Goal: Information Seeking & Learning: Learn about a topic

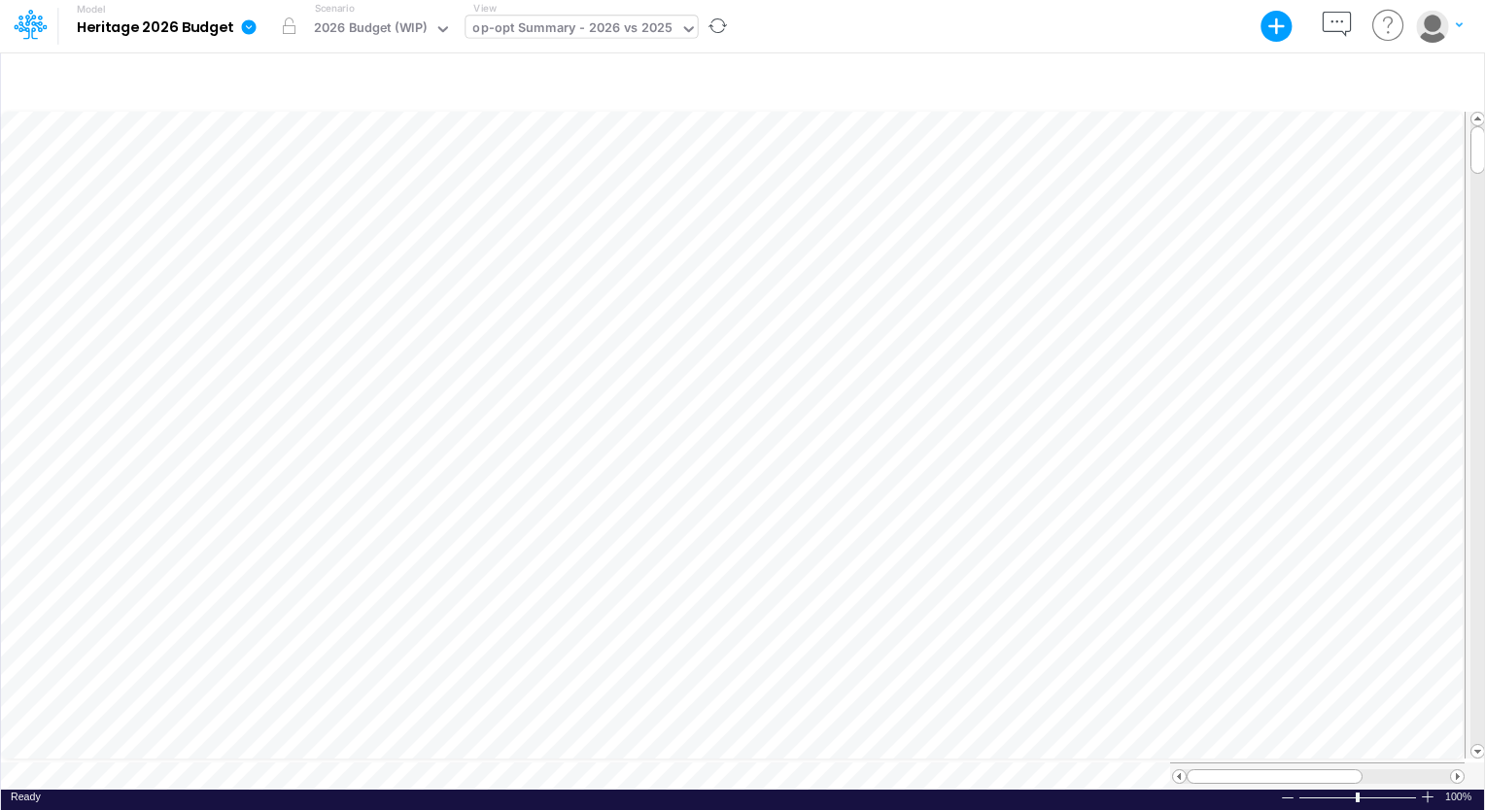
click at [672, 30] on div "op-opt Summary - 2026 vs 2025" at bounding box center [572, 30] width 214 height 29
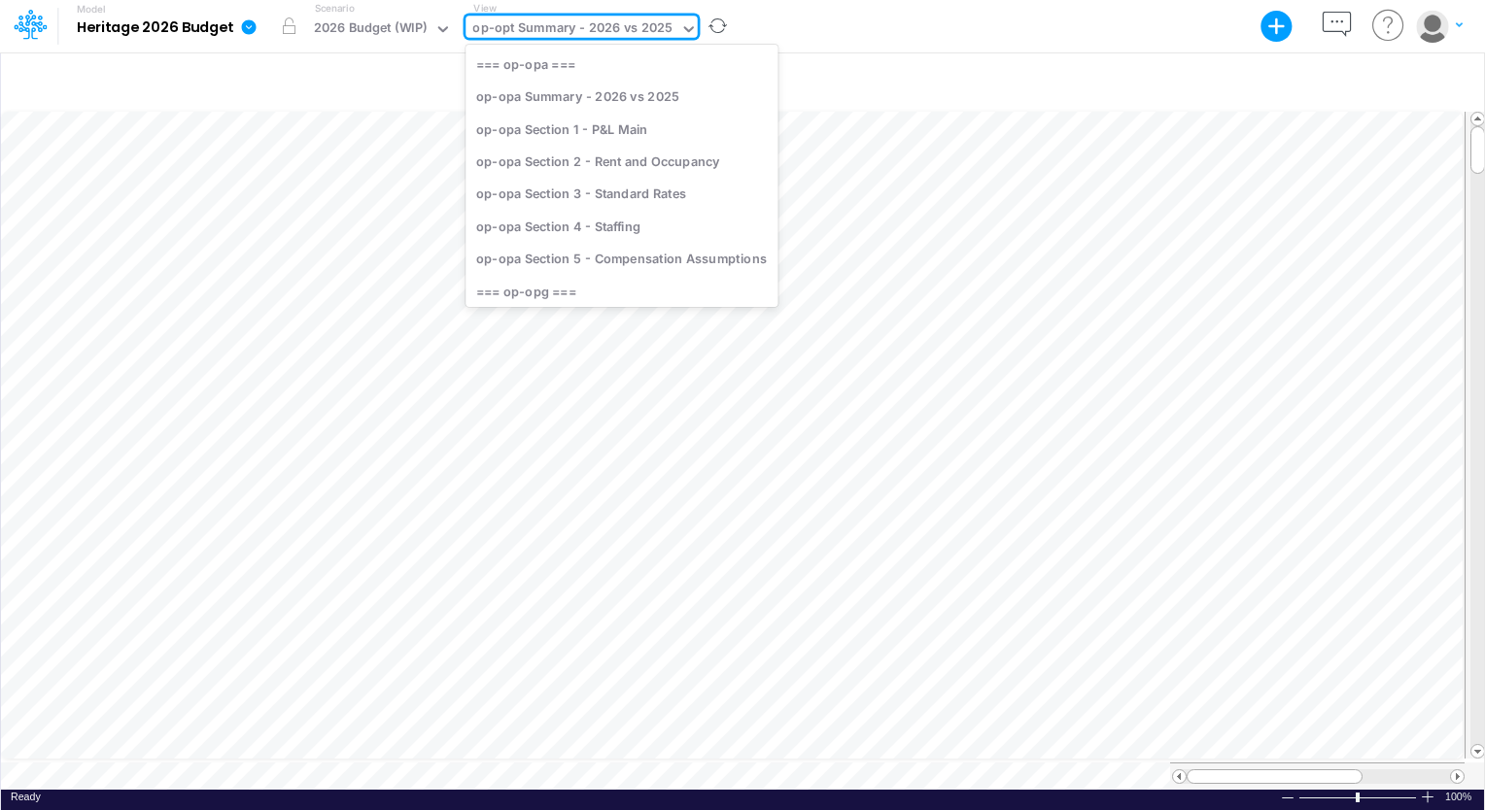
scroll to position [553, 0]
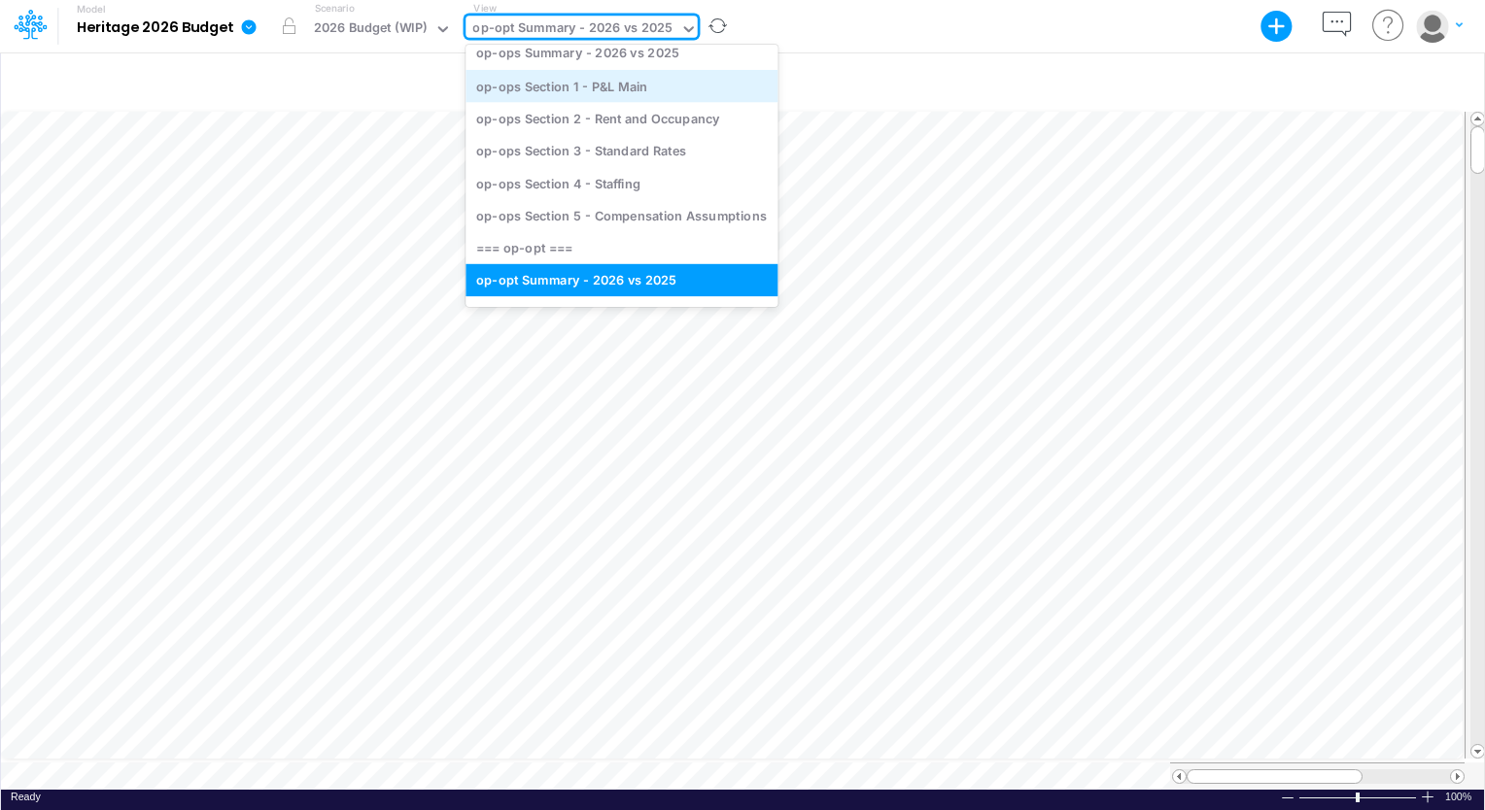
click at [606, 85] on div "op-ops Section 1 - P&L Main" at bounding box center [621, 86] width 312 height 32
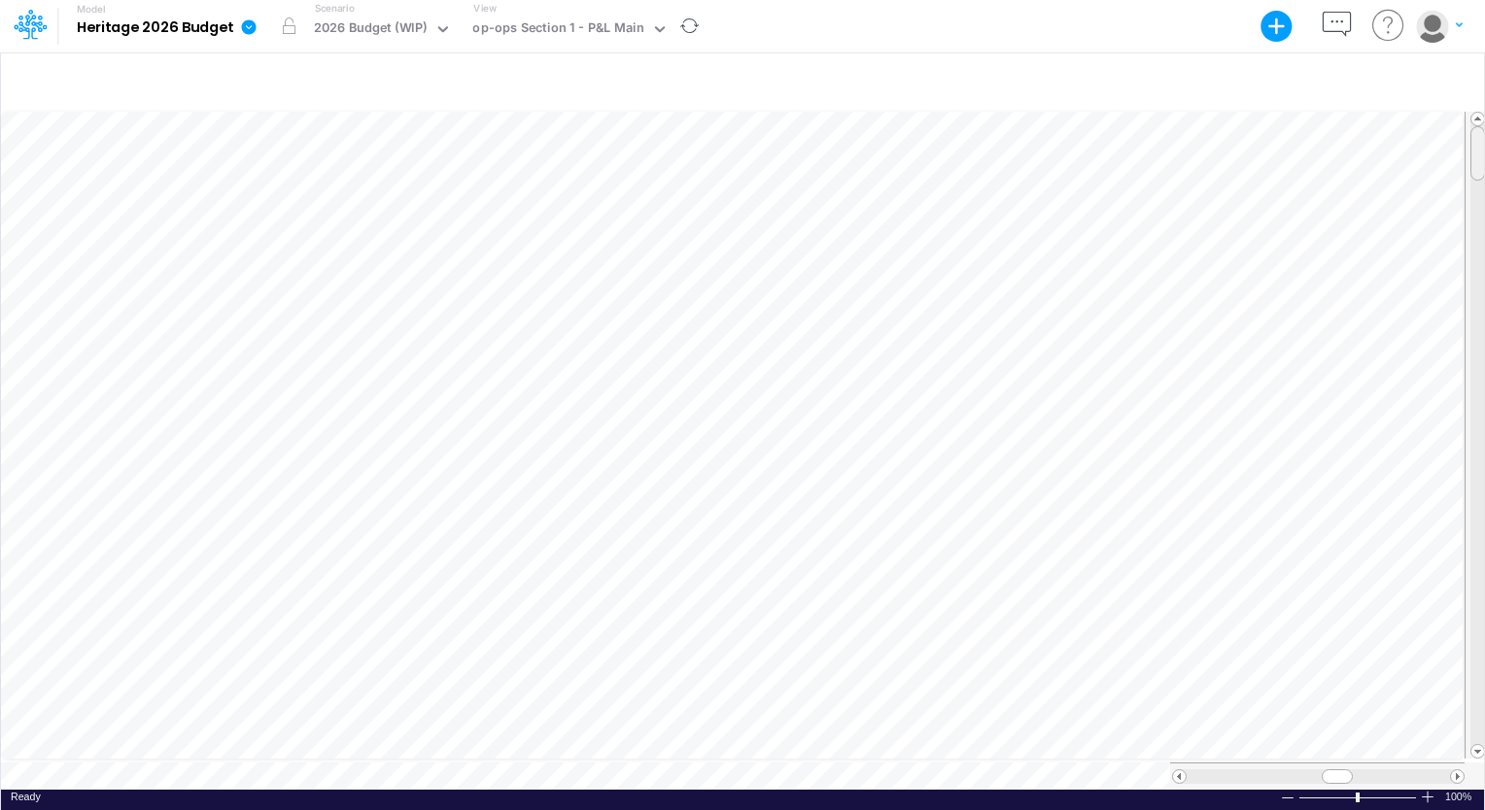
scroll to position [9, 0]
drag, startPoint x: 1480, startPoint y: 144, endPoint x: 1465, endPoint y: 87, distance: 58.2
click at [1465, 87] on div "Paste Cut Copy AutoFill Ready 100% Sum: null Max: null Min: null Numerical Coun…" at bounding box center [742, 430] width 1484 height 759
drag, startPoint x: 1480, startPoint y: 147, endPoint x: 1487, endPoint y: 299, distance: 152.7
click at [1484, 299] on html "Model Heritage 2026 Budget Export Excel Scenario 2026 Budget (WIP) View op-ops …" at bounding box center [742, 405] width 1485 height 810
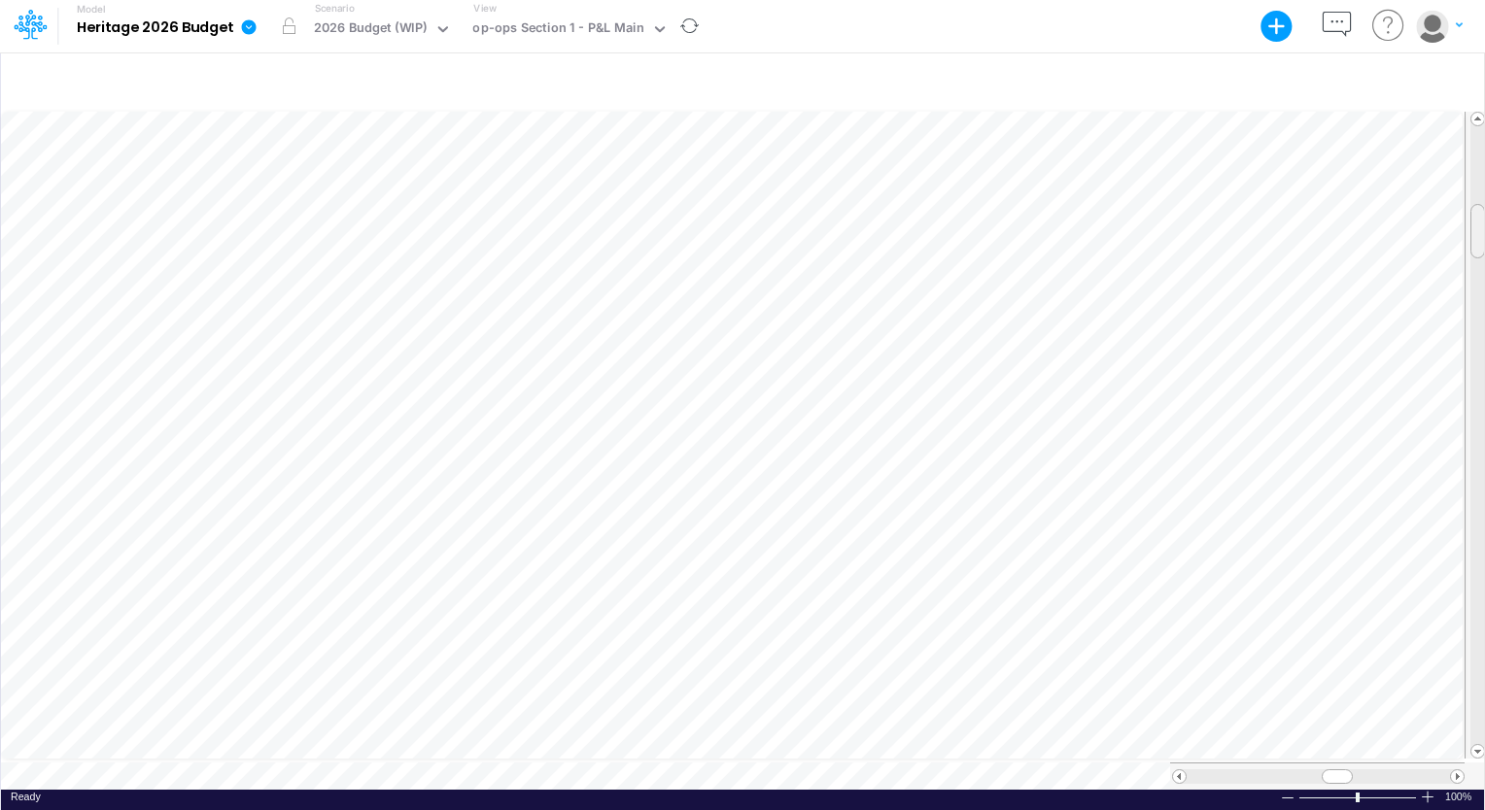
drag, startPoint x: 1471, startPoint y: 302, endPoint x: 1469, endPoint y: 227, distance: 74.8
click at [1470, 227] on div at bounding box center [1477, 231] width 15 height 54
drag, startPoint x: 1480, startPoint y: 239, endPoint x: 1486, endPoint y: 266, distance: 28.0
click at [1484, 266] on html "Model Heritage 2026 Budget Export Excel Scenario 2026 Budget (WIP) View op-ops …" at bounding box center [742, 405] width 1485 height 810
drag, startPoint x: 1473, startPoint y: 247, endPoint x: 1479, endPoint y: 282, distance: 35.5
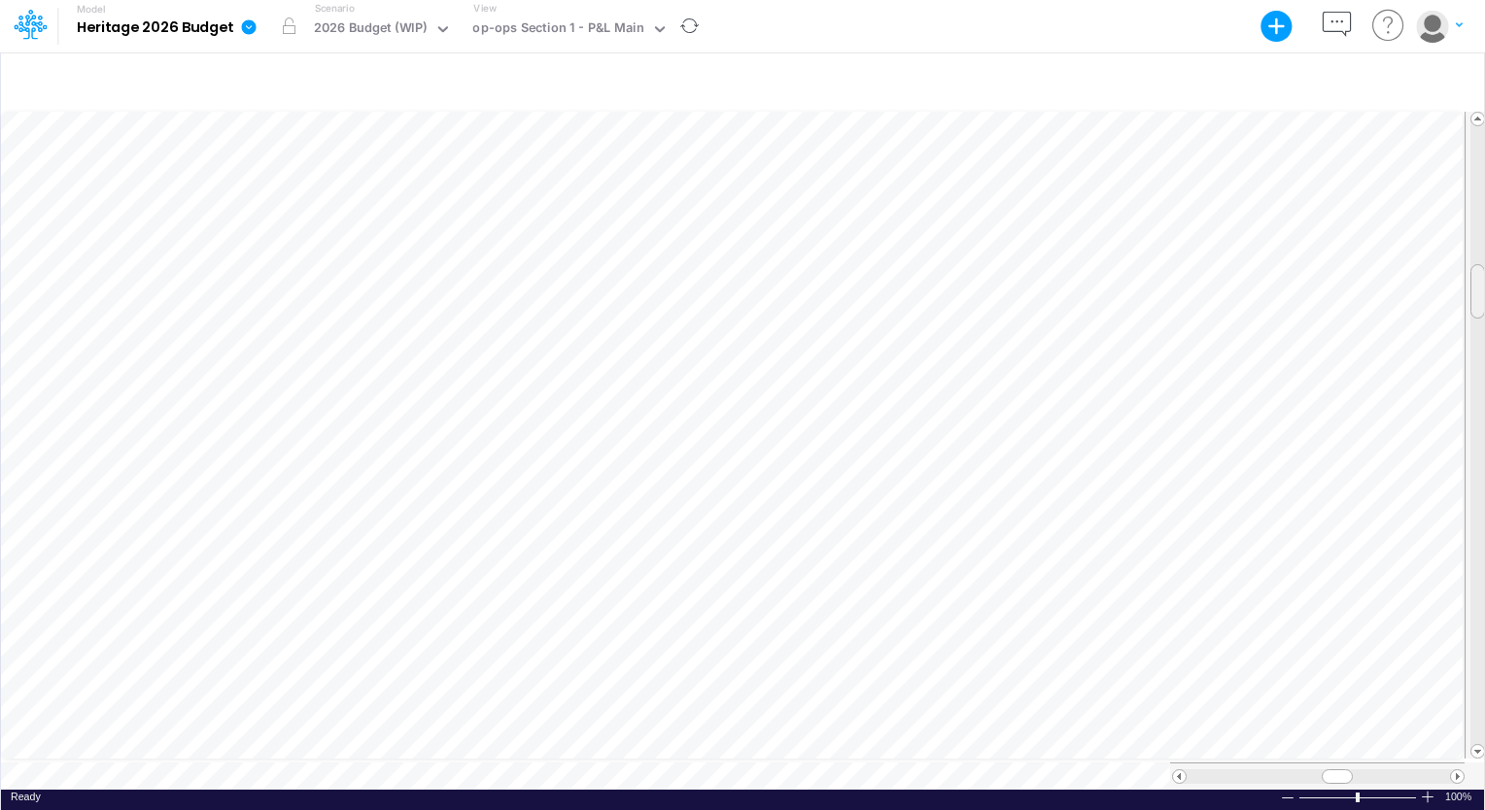
click at [1479, 285] on span at bounding box center [1477, 291] width 13 height 13
drag, startPoint x: 1475, startPoint y: 287, endPoint x: 1485, endPoint y: 312, distance: 27.1
click at [1484, 312] on html "Model Heritage 2026 Budget Export Excel Scenario 2026 Budget (WIP) View op-ops …" at bounding box center [742, 405] width 1485 height 810
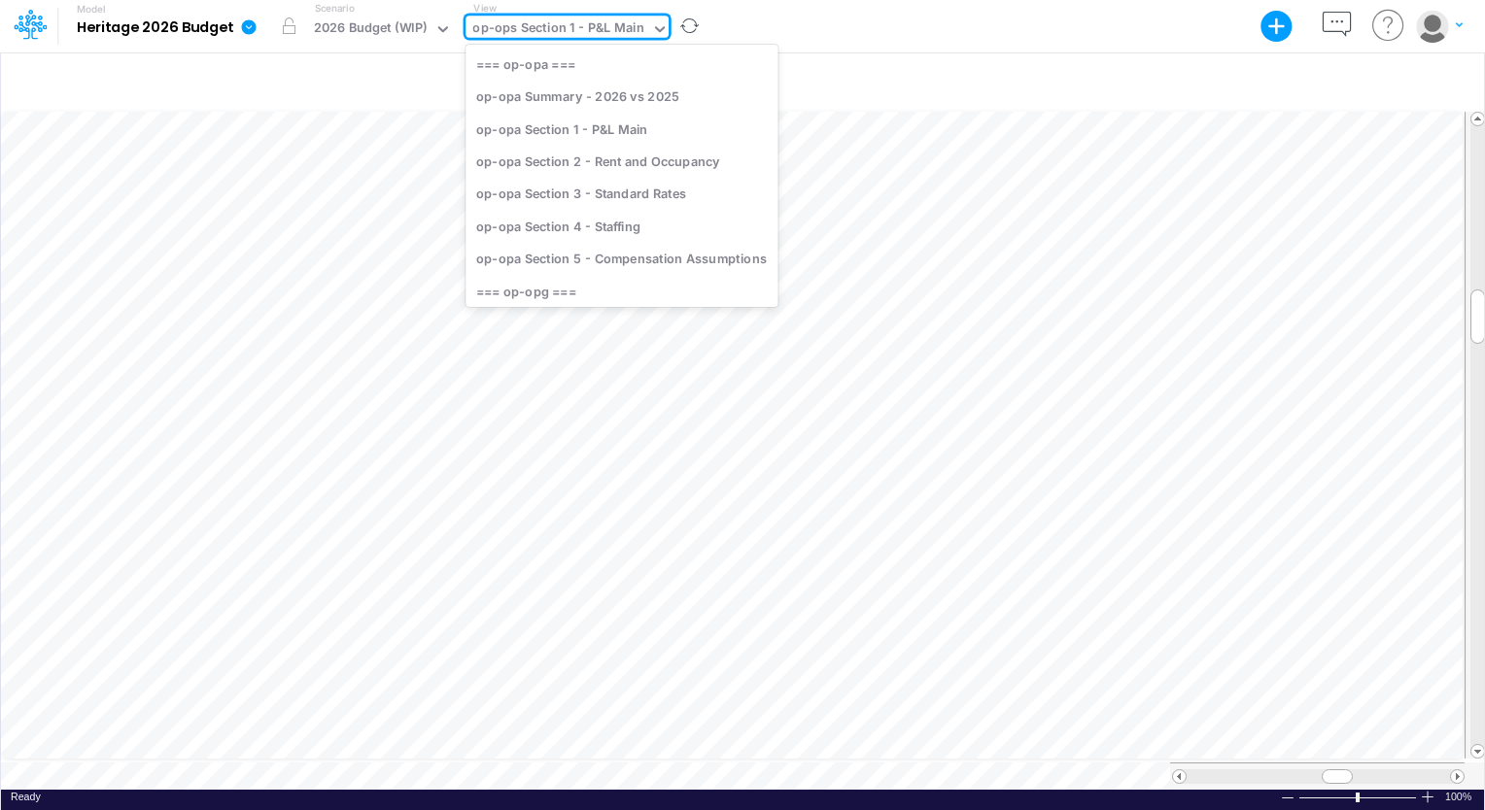
scroll to position [337, 0]
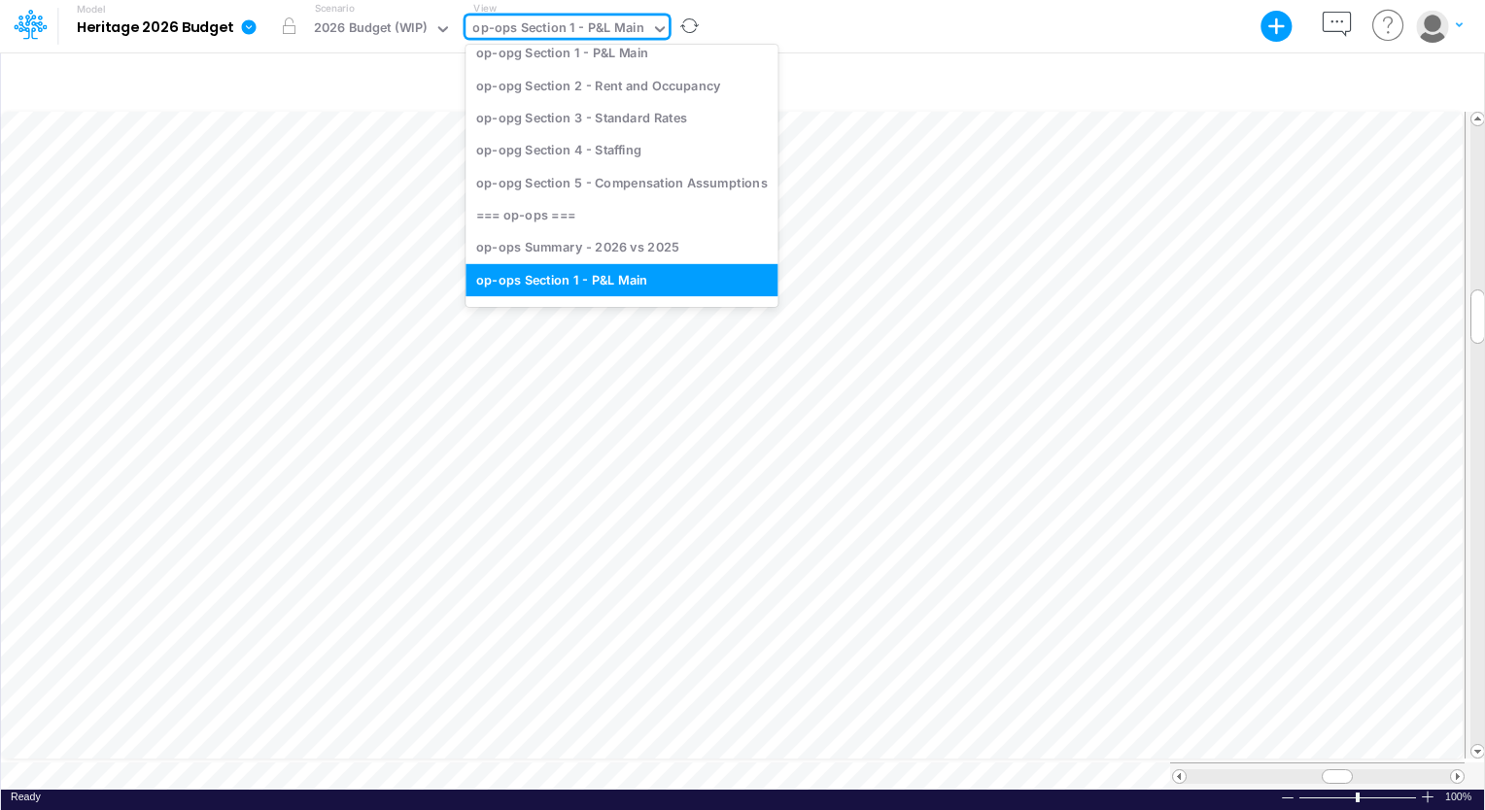
click at [656, 31] on icon at bounding box center [659, 28] width 17 height 17
click at [682, 80] on div "op-opg Section 2 - Rent and Occupancy" at bounding box center [621, 85] width 312 height 32
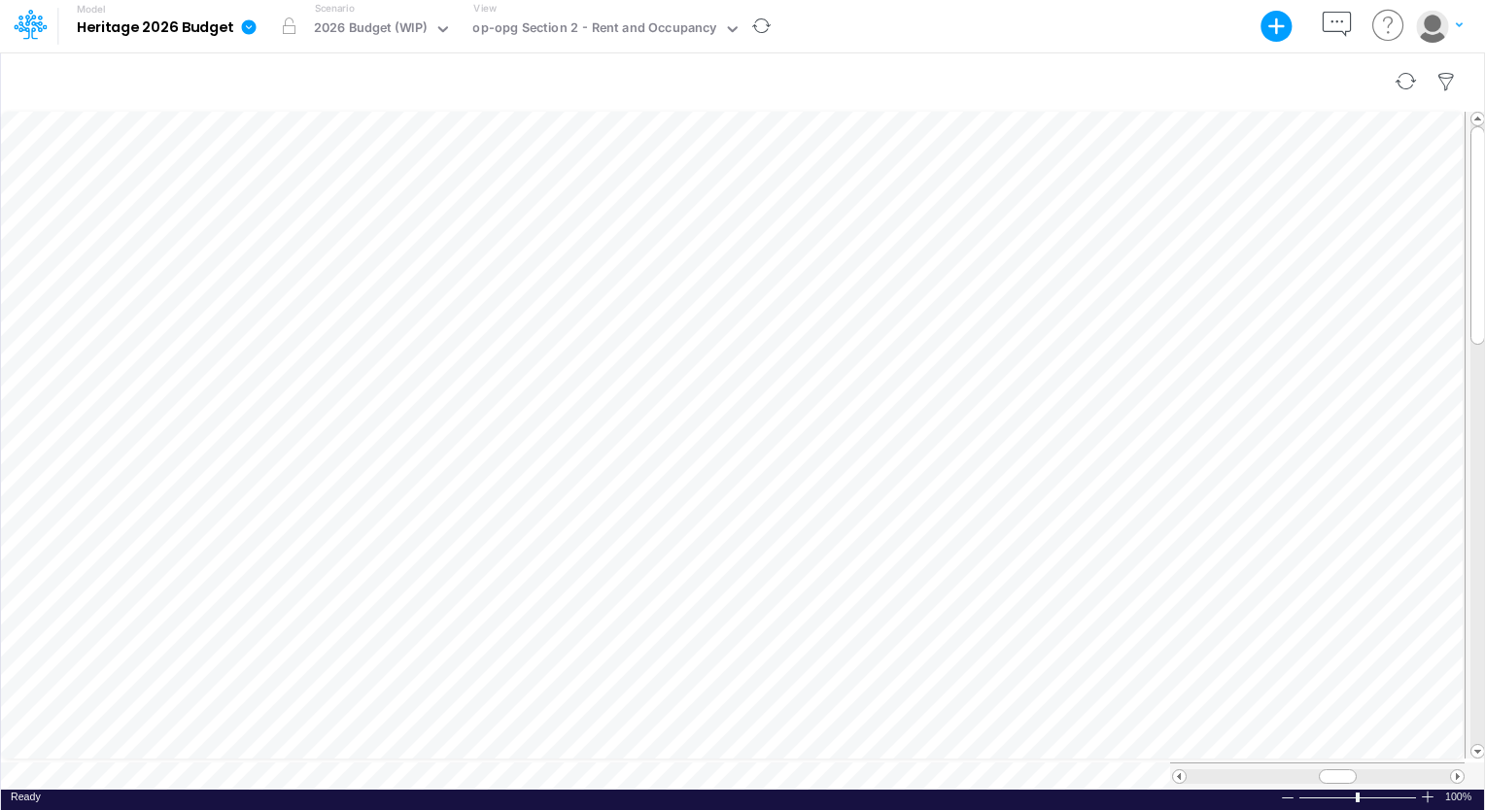
scroll to position [9, 2]
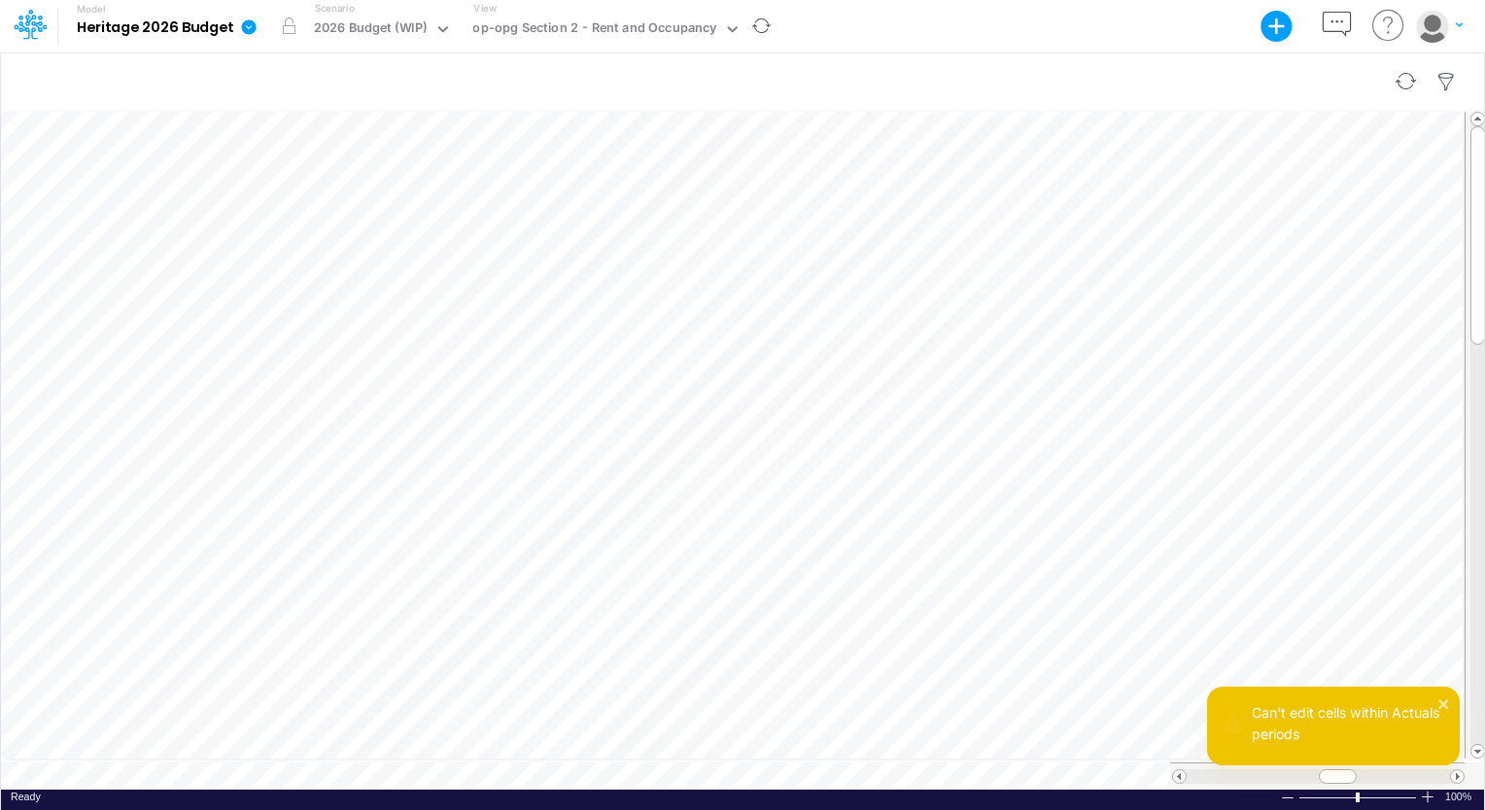
scroll to position [9, 2]
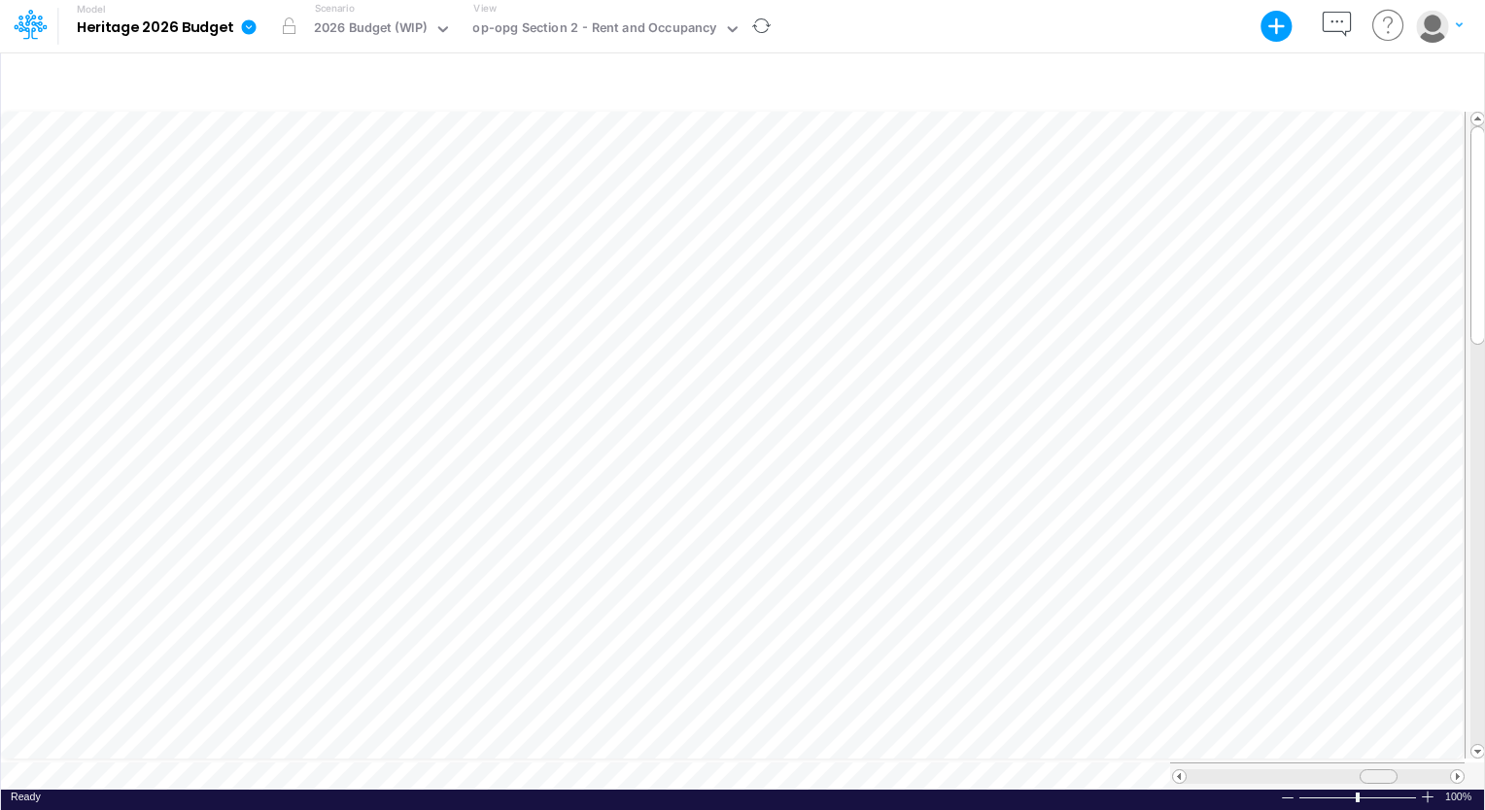
drag, startPoint x: 1339, startPoint y: 768, endPoint x: 1380, endPoint y: 762, distance: 41.4
click at [1380, 770] on span at bounding box center [1377, 776] width 13 height 13
click at [1457, 319] on tr at bounding box center [743, 436] width 1485 height 654
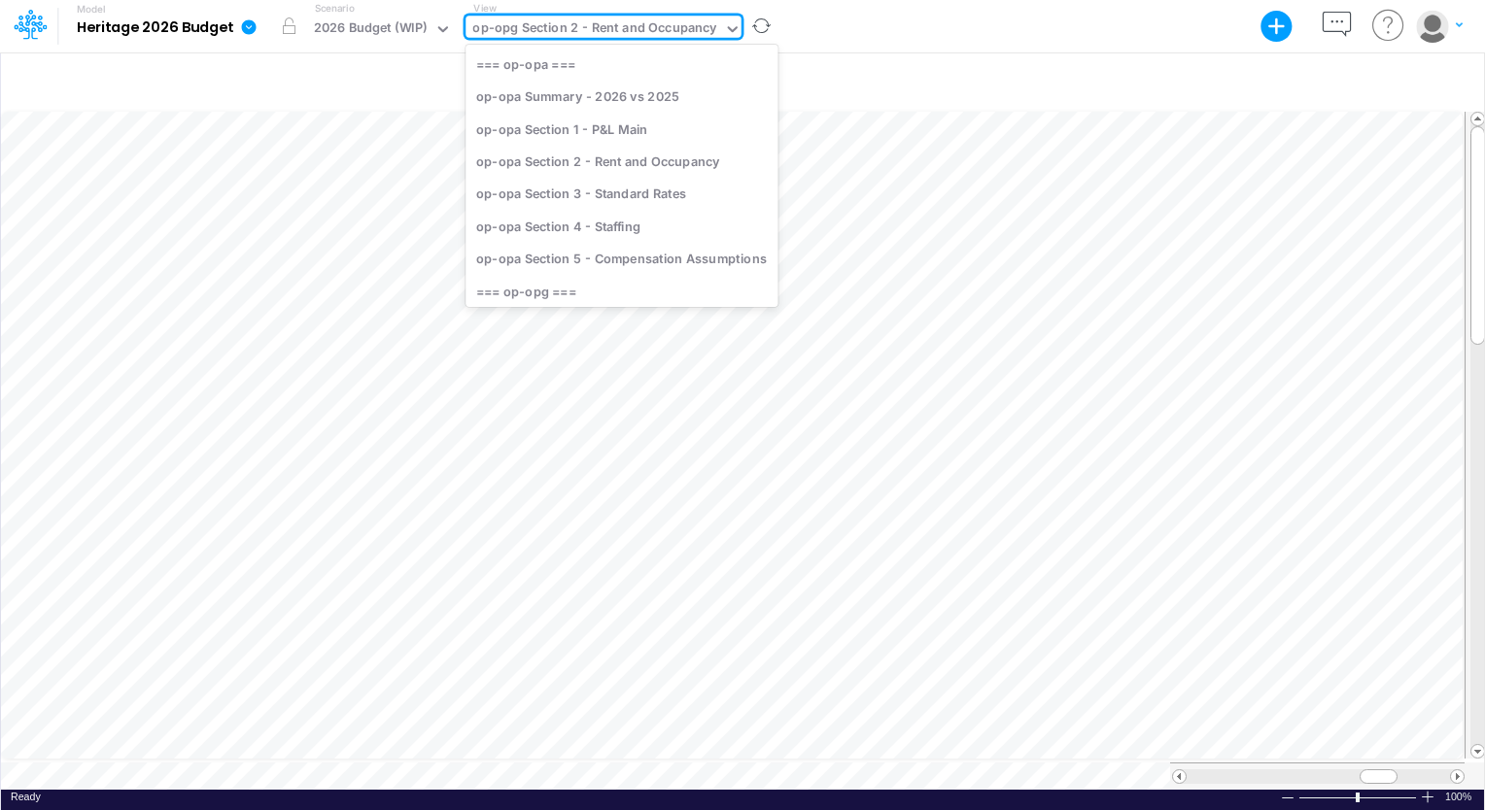
click at [665, 22] on div "op-opg Section 2 - Rent and Occupancy" at bounding box center [594, 29] width 244 height 22
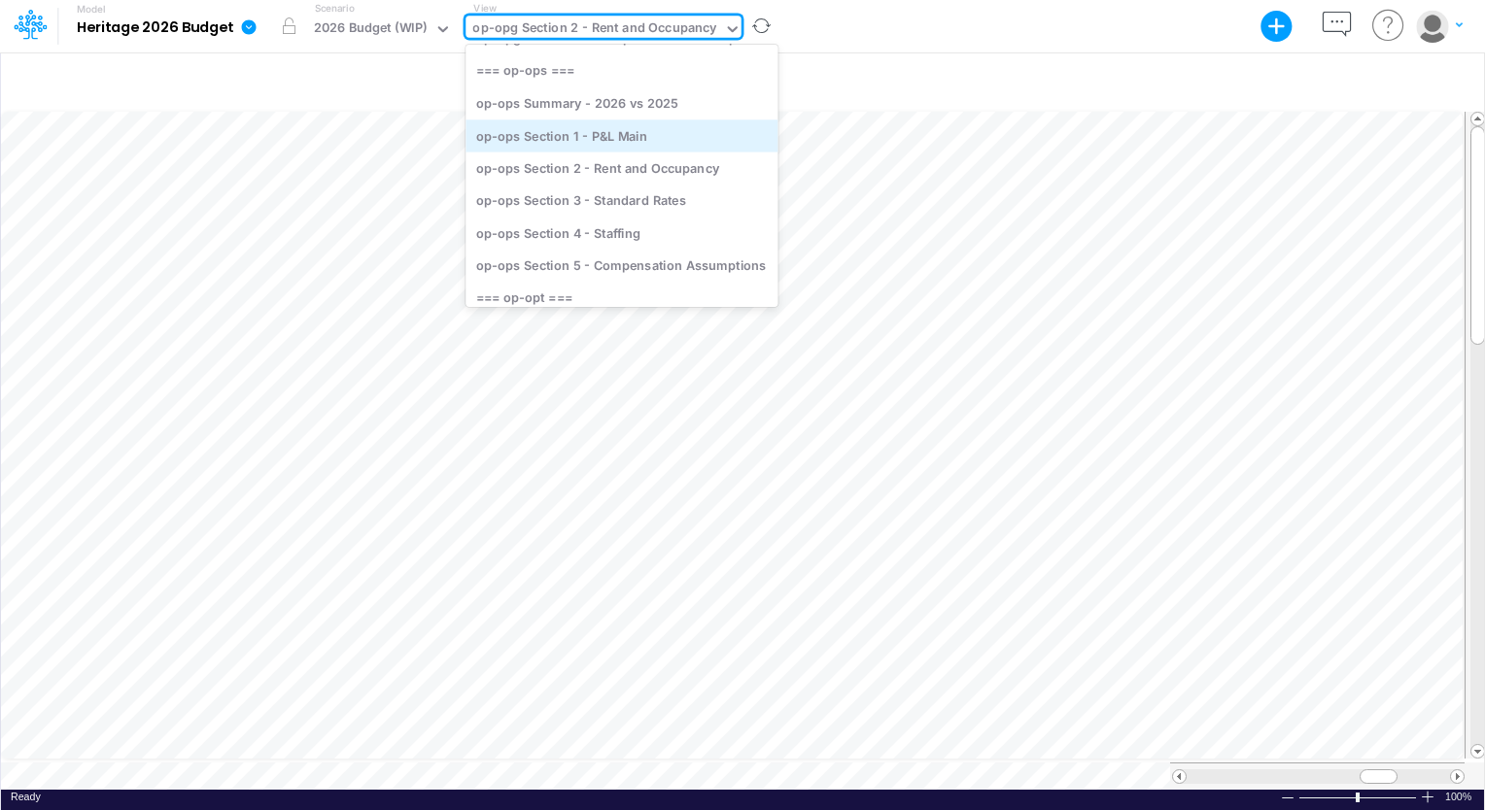
click at [600, 131] on div "op-ops Section 1 - P&L Main" at bounding box center [621, 136] width 312 height 32
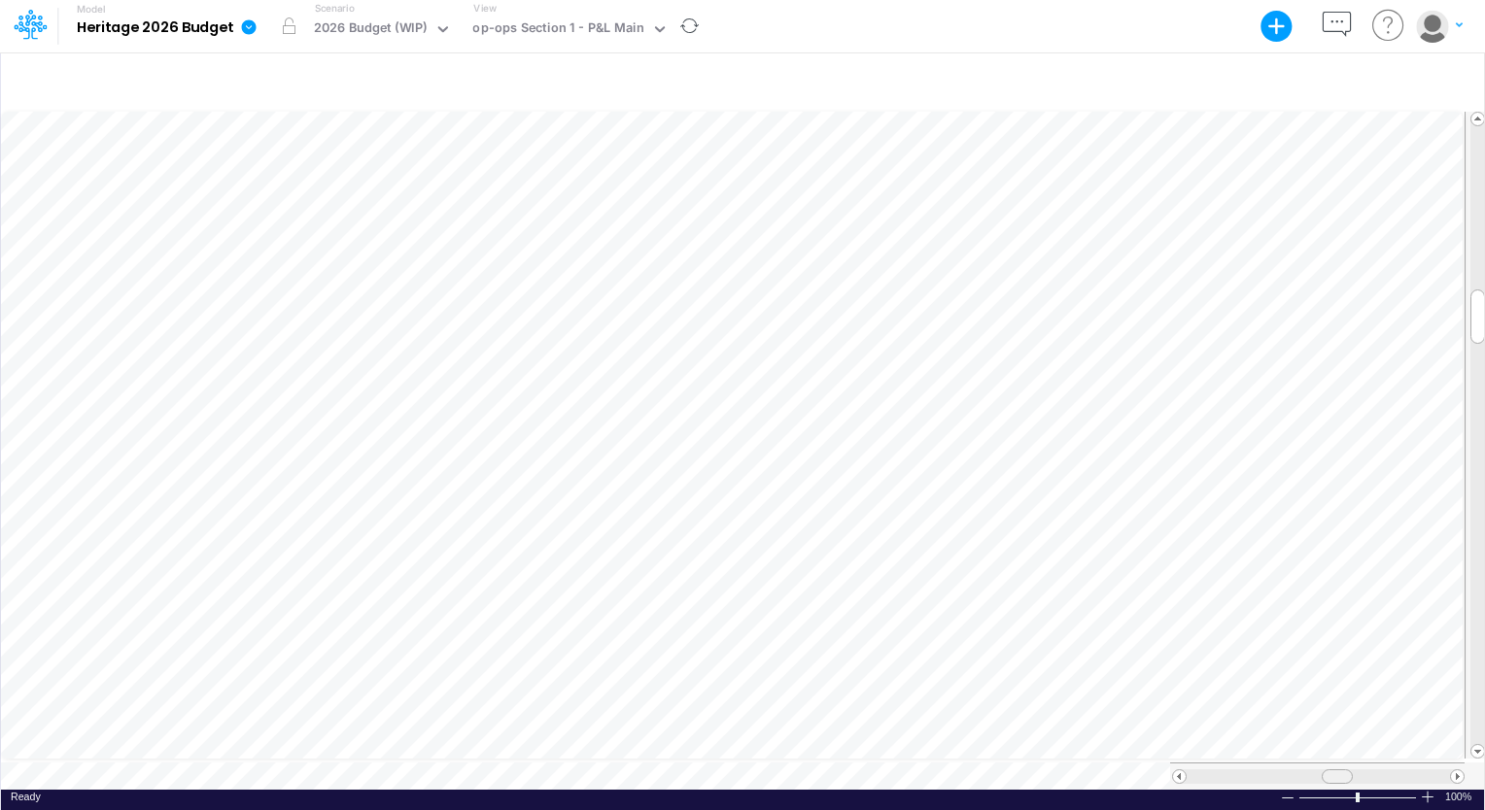
scroll to position [9, 0]
drag, startPoint x: 1335, startPoint y: 771, endPoint x: 1377, endPoint y: 775, distance: 42.0
click at [1377, 775] on div at bounding box center [1317, 776] width 294 height 27
click at [1182, 770] on span at bounding box center [1179, 776] width 13 height 13
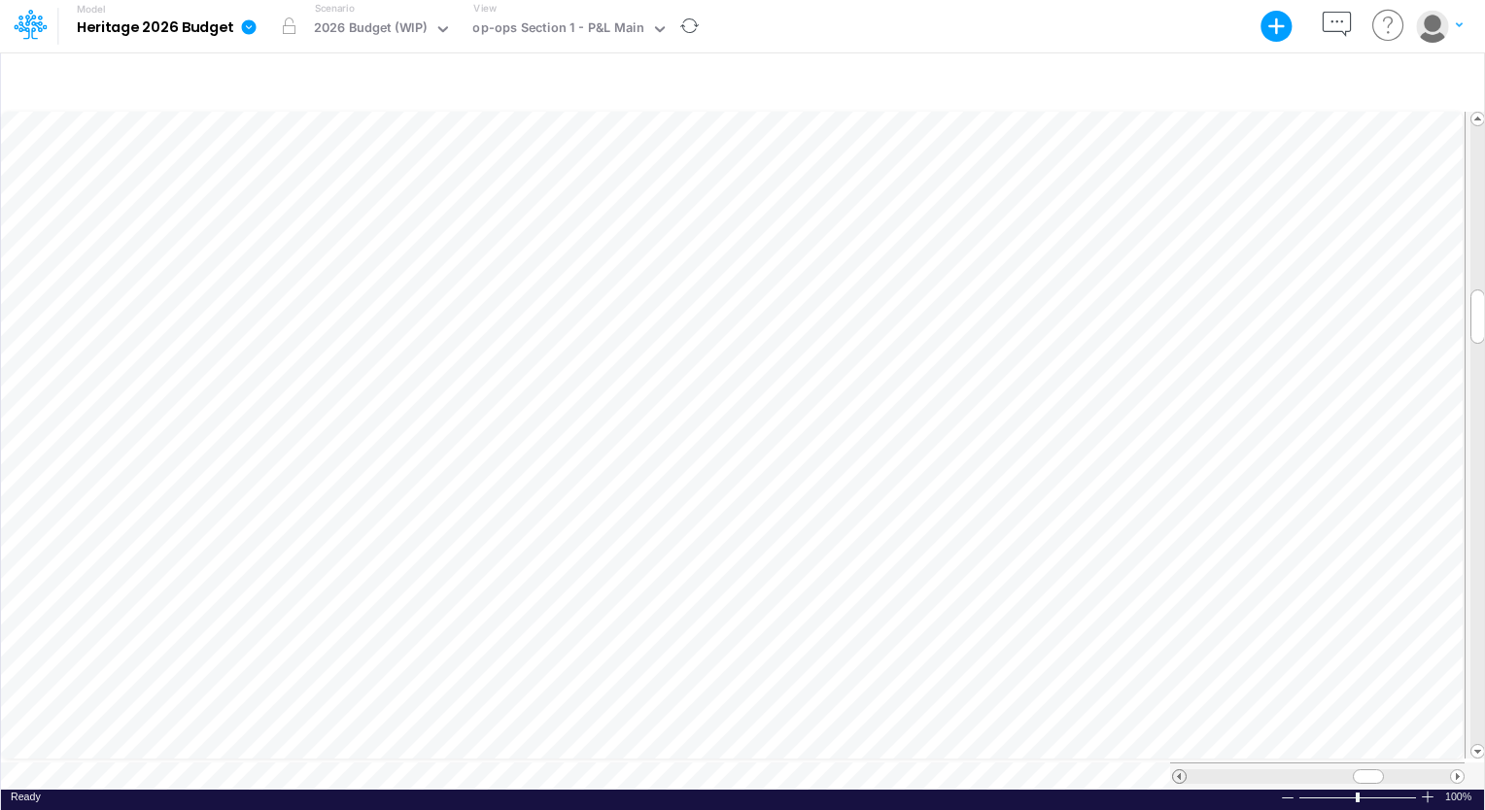
click at [1182, 770] on span at bounding box center [1179, 776] width 13 height 13
click at [1457, 774] on div at bounding box center [1457, 776] width 15 height 15
drag, startPoint x: 1484, startPoint y: 311, endPoint x: 1487, endPoint y: 256, distance: 55.5
click at [1484, 256] on html "Model Heritage 2026 Budget Export Excel Scenario 2026 Budget (WIP) View op-ops …" at bounding box center [742, 405] width 1485 height 810
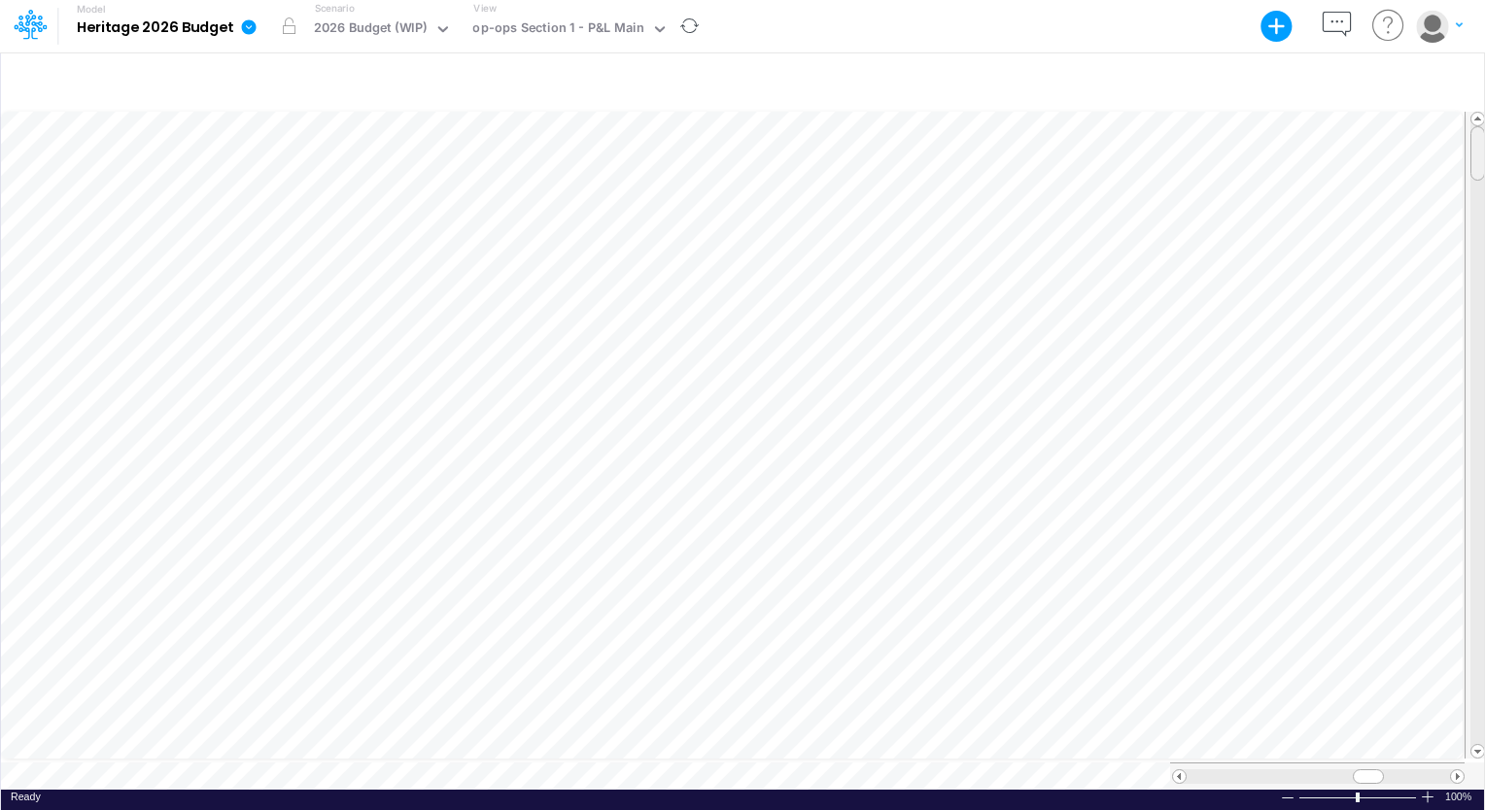
drag, startPoint x: 1477, startPoint y: 252, endPoint x: 1485, endPoint y: 33, distance: 218.7
click at [1484, 33] on html "Model Heritage 2026 Budget Export Excel Scenario 2026 Budget (WIP) View op-ops …" at bounding box center [742, 405] width 1485 height 810
drag, startPoint x: 1480, startPoint y: 151, endPoint x: 1487, endPoint y: 344, distance: 193.5
click at [1484, 344] on html "Model Heritage 2026 Budget Export Excel Scenario 2026 Budget (WIP) View op-ops …" at bounding box center [742, 405] width 1485 height 810
drag, startPoint x: 1481, startPoint y: 334, endPoint x: 1485, endPoint y: 374, distance: 40.0
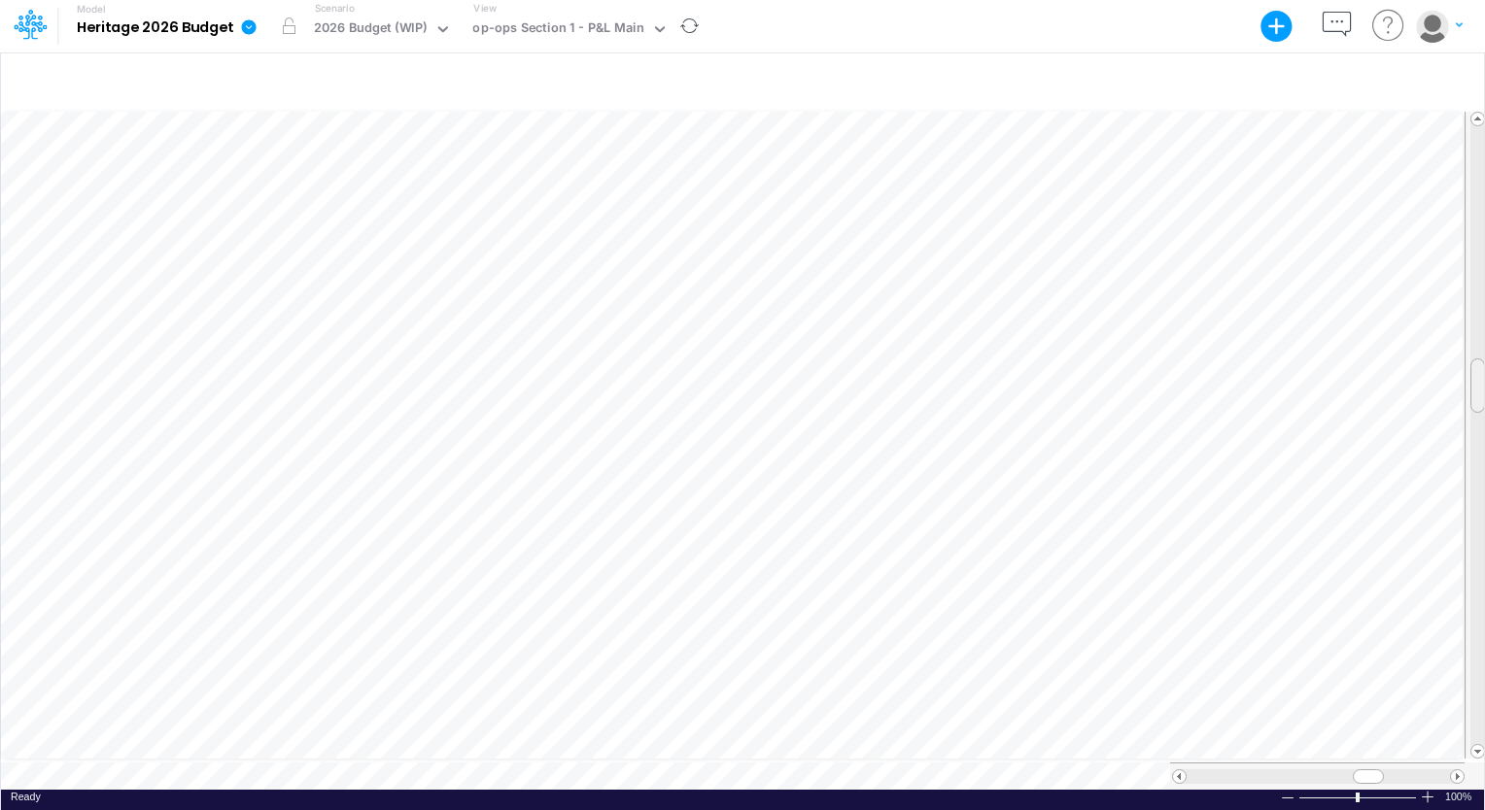
click at [1484, 374] on html "Model Heritage 2026 Budget Export Excel Scenario 2026 Budget (WIP) View op-ops …" at bounding box center [742, 405] width 1485 height 810
